Goal: Navigation & Orientation: Find specific page/section

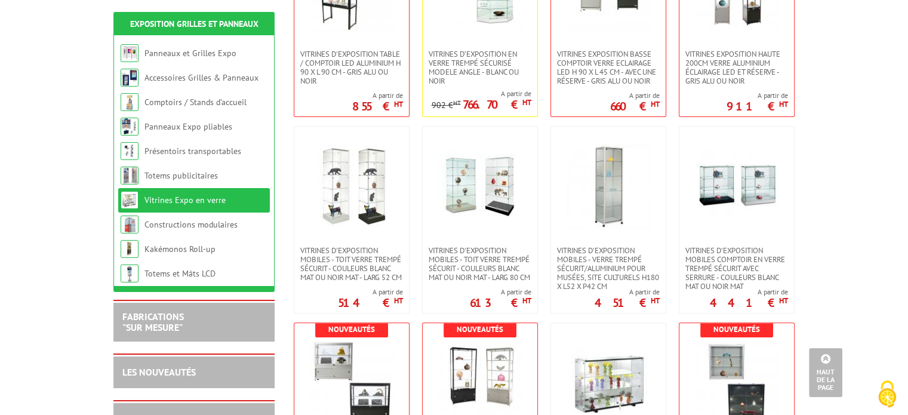
scroll to position [324, 0]
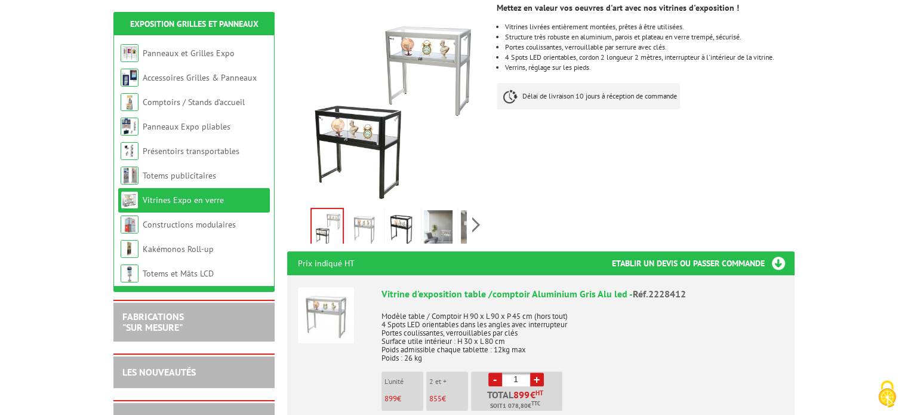
click at [438, 210] on img at bounding box center [438, 228] width 29 height 37
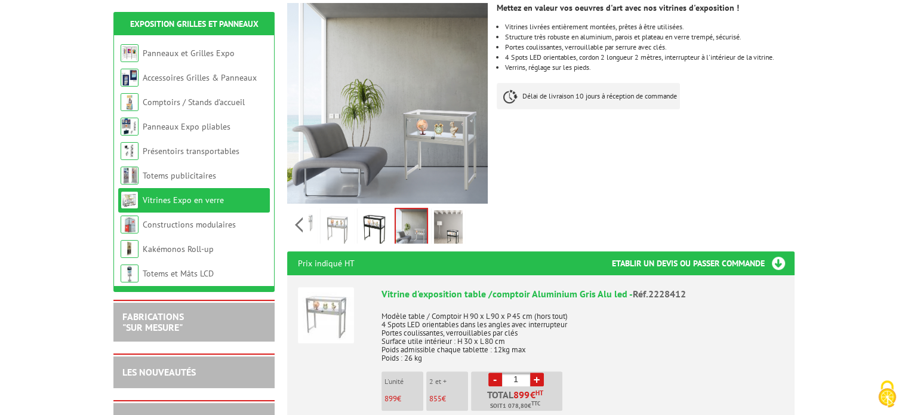
click at [476, 210] on div "Previous Next" at bounding box center [387, 225] width 201 height 42
click at [456, 210] on img at bounding box center [448, 228] width 29 height 37
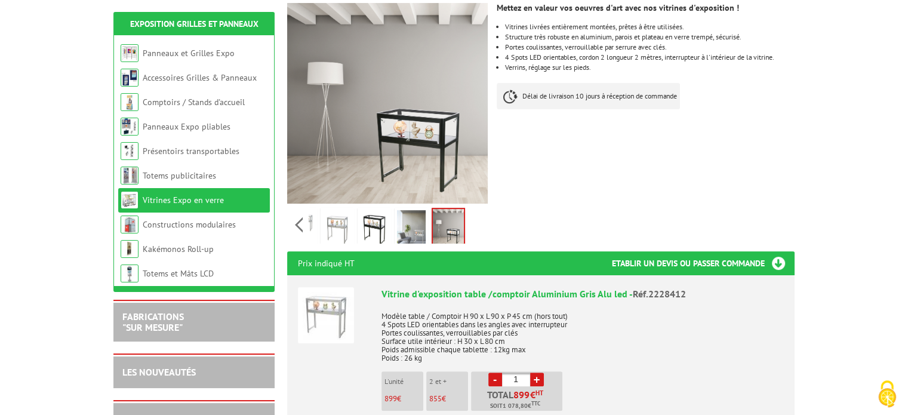
click at [220, 197] on link "Vitrines Expo en verre" at bounding box center [183, 200] width 81 height 11
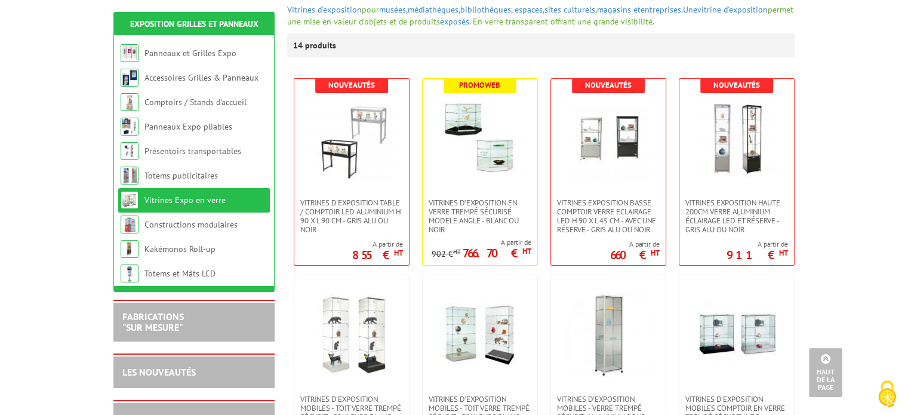
scroll to position [132, 0]
